Goal: Browse casually

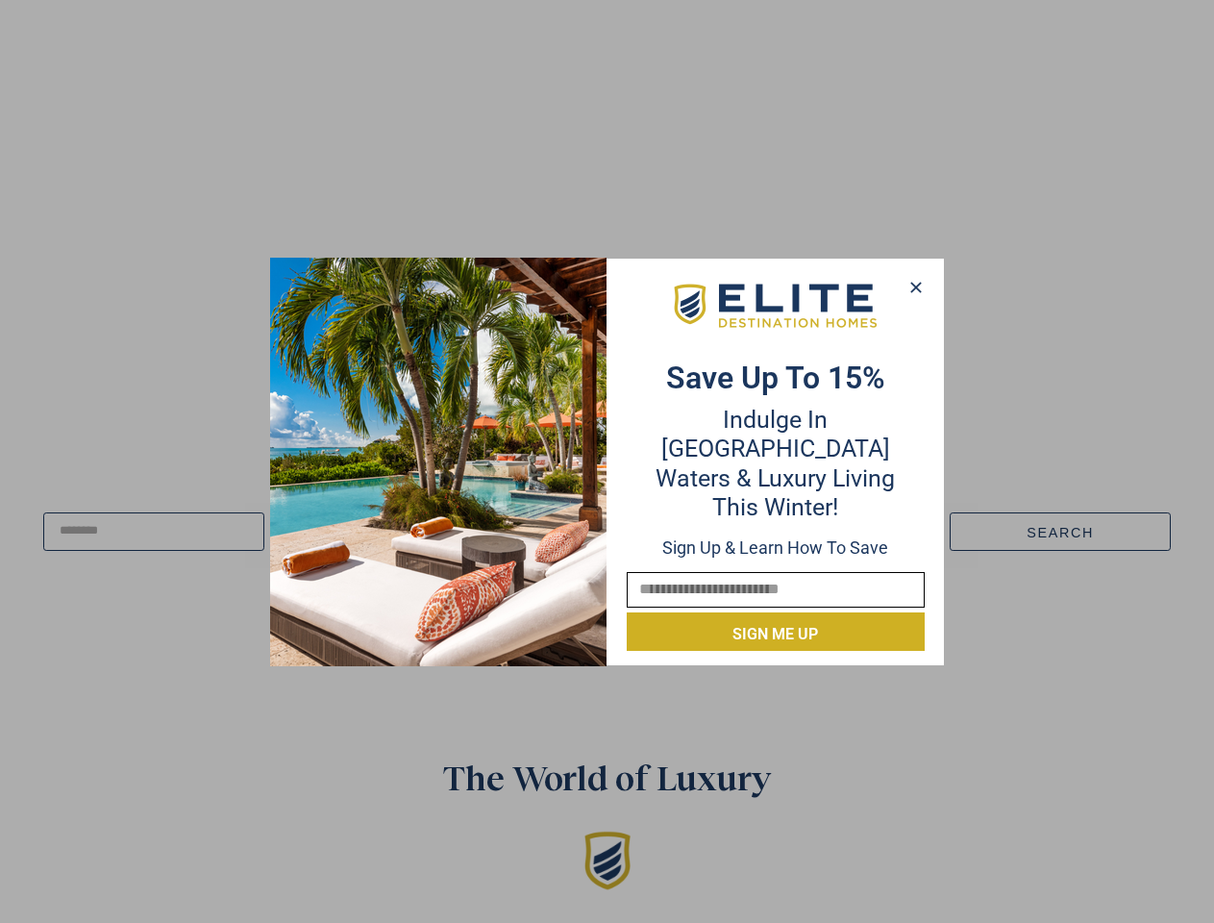
click at [607, 461] on div "Save up to 15% Indulge in Turquoise Waters & Luxury Living this winter! Sign up…" at bounding box center [775, 461] width 336 height 379
click at [915, 287] on icon at bounding box center [915, 287] width 11 height 11
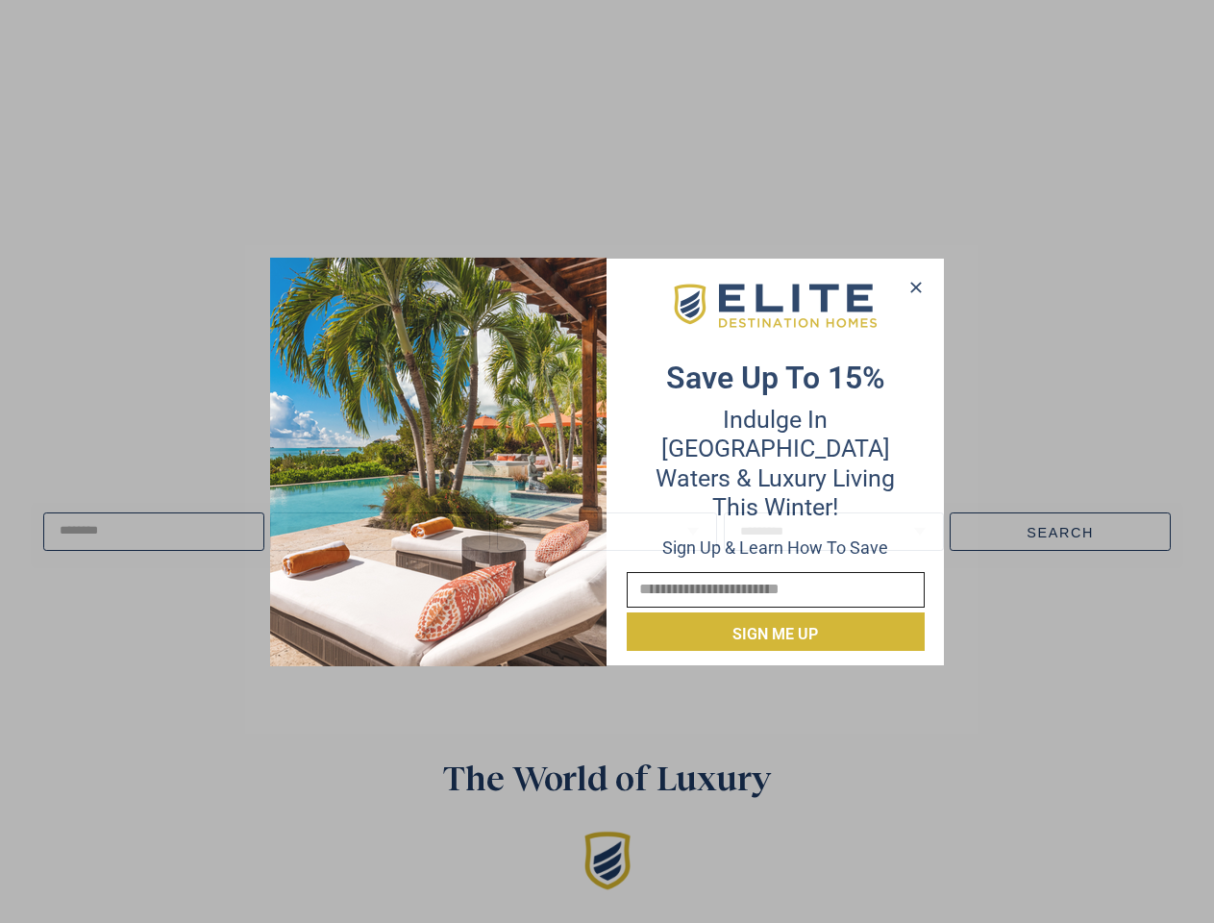
click at [916, 287] on icon at bounding box center [915, 287] width 11 height 11
click at [915, 286] on icon at bounding box center [915, 287] width 11 height 11
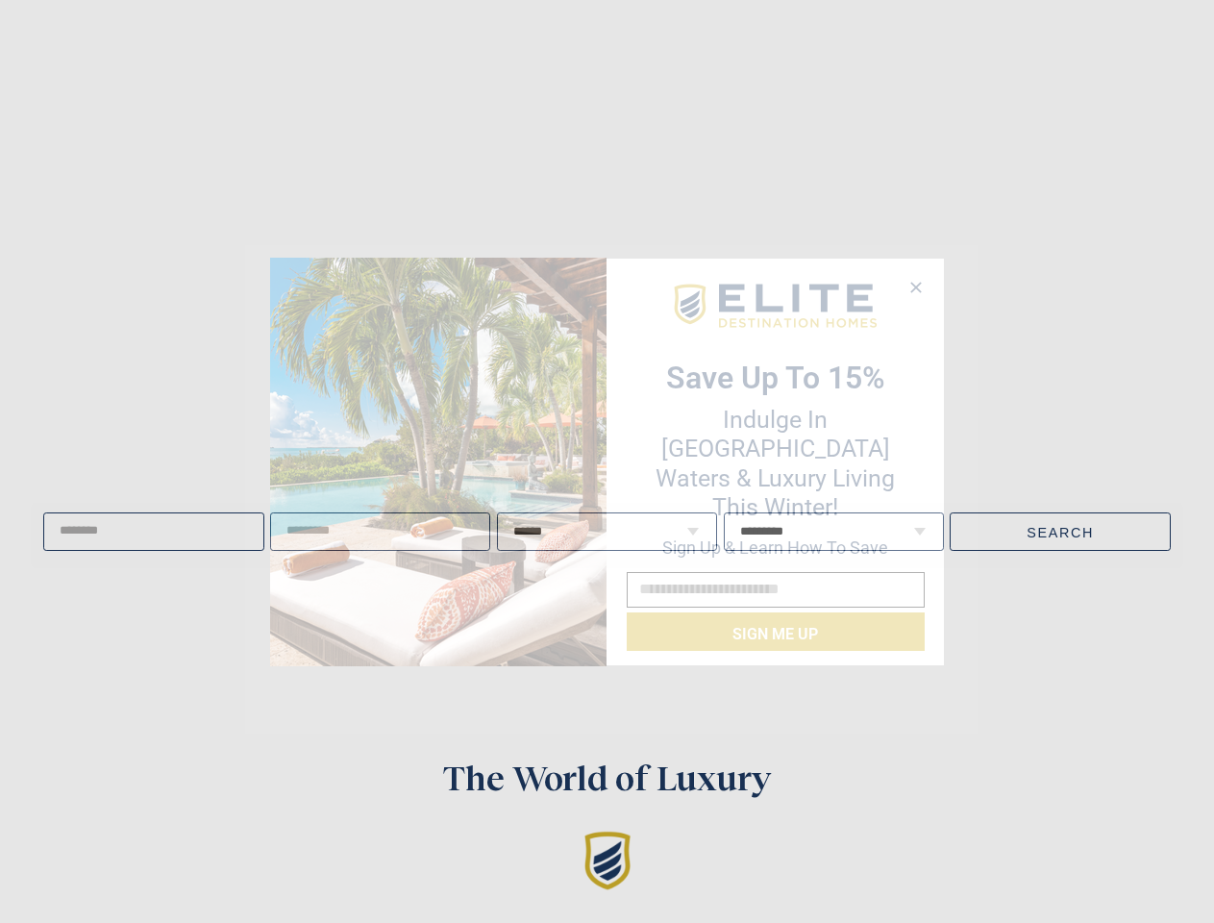
click at [438, 461] on img at bounding box center [438, 462] width 336 height 409
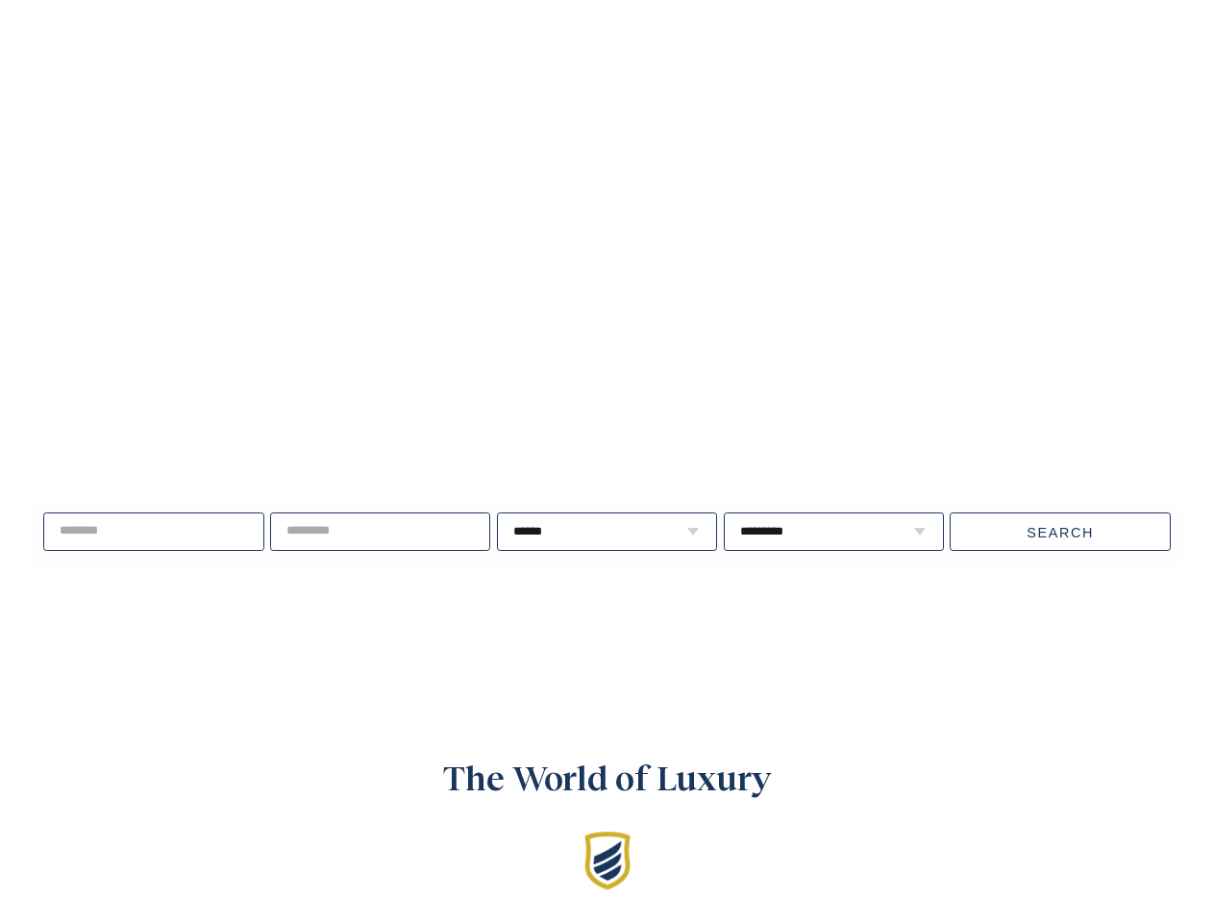
click at [776, 320] on video at bounding box center [607, 351] width 1405 height 703
click at [776, 618] on div "Live well, travel often. ****** * * * * * * * * * ** ** ** ** ** ** **" at bounding box center [607, 532] width 1214 height 247
